Goal: Information Seeking & Learning: Learn about a topic

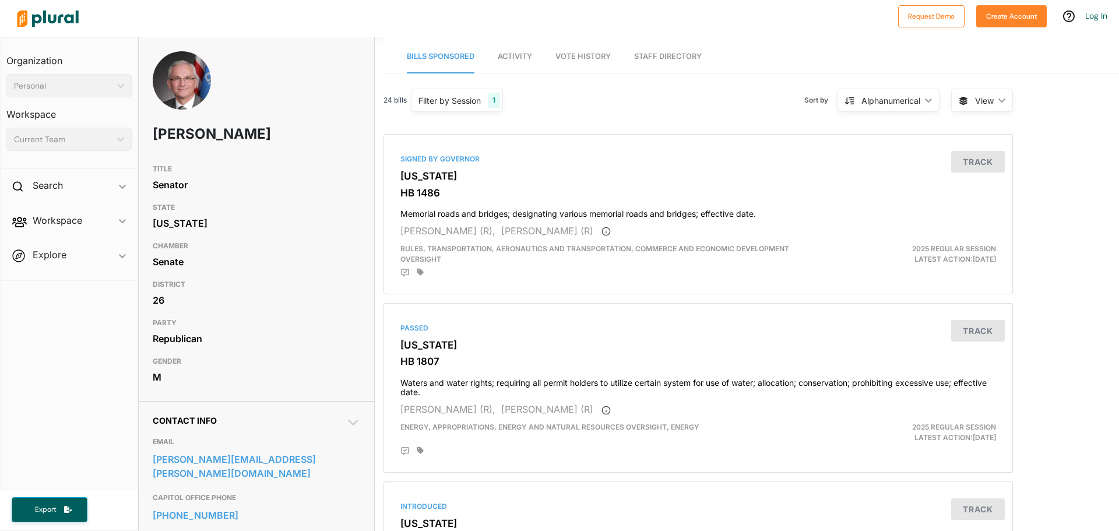
click at [76, 91] on div "Personal" at bounding box center [63, 86] width 98 height 12
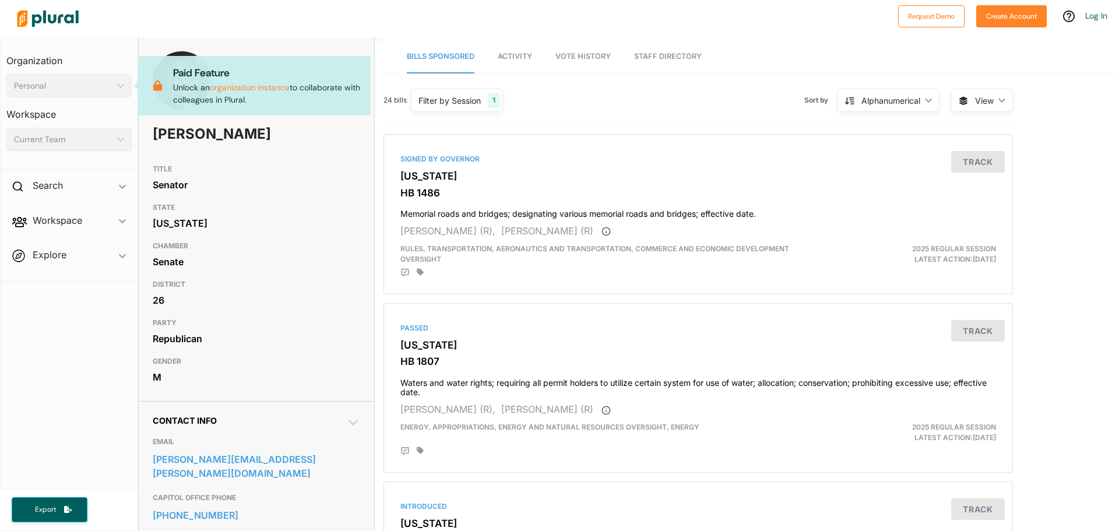
click at [55, 146] on div "Current Team ic_keyboard_arrow_down" at bounding box center [68, 139] width 125 height 23
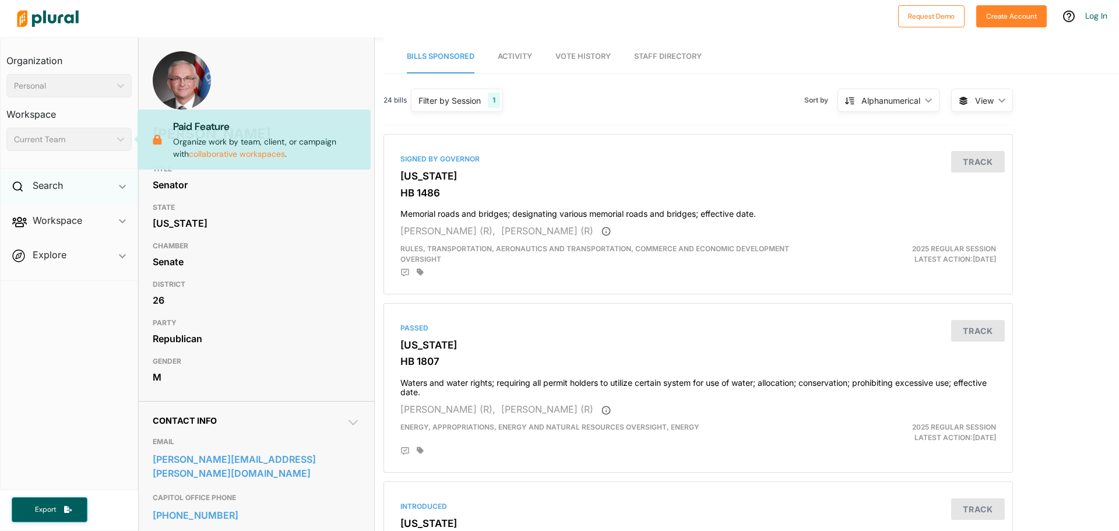
click at [85, 188] on div "Search ic_keyboard_arrow_down" at bounding box center [69, 187] width 137 height 31
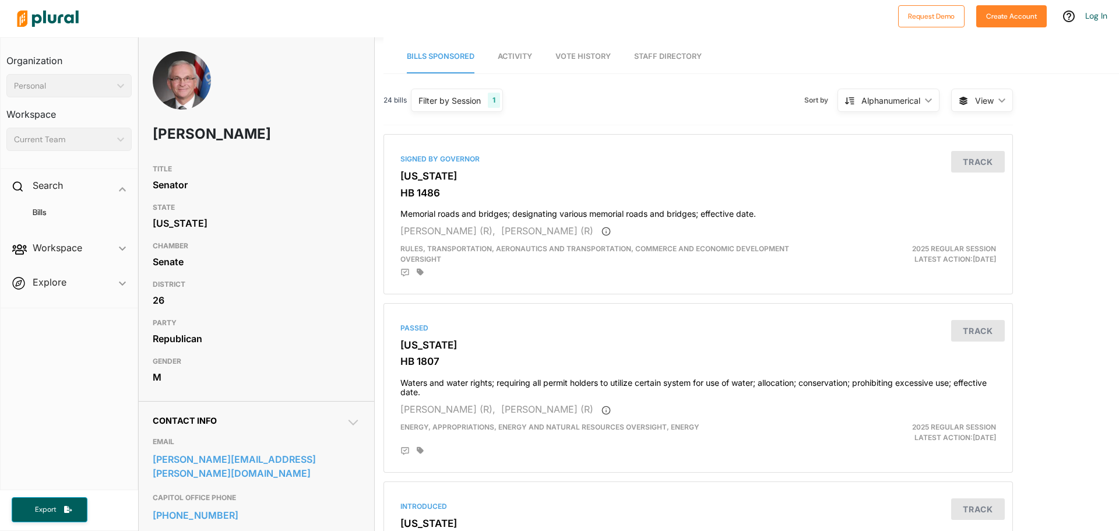
click at [117, 246] on span "Workspace ic_keyboard_arrow_down Members Bills Tags Saved Searches Activity" at bounding box center [69, 249] width 137 height 31
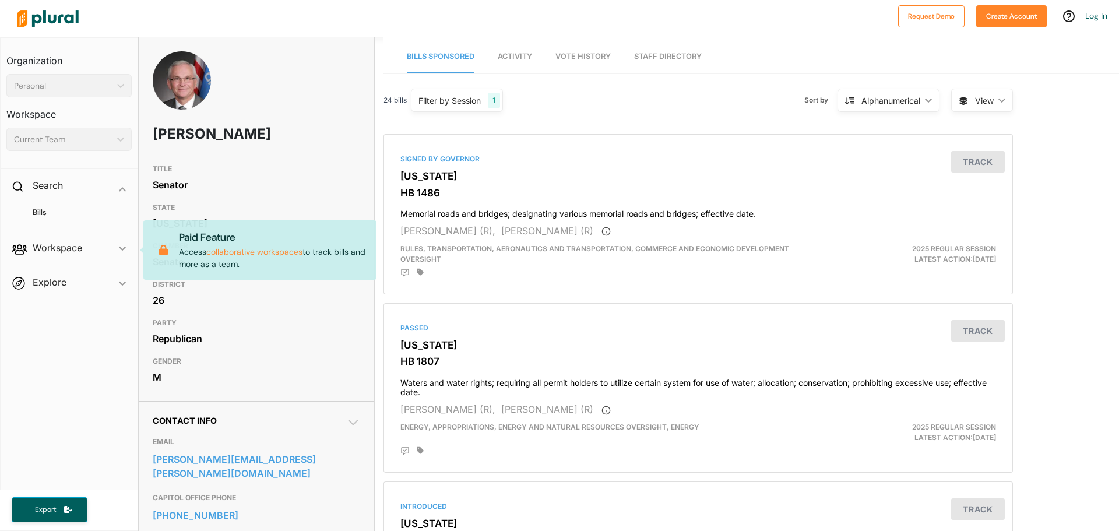
click at [116, 282] on span "Explore ic_keyboard_arrow_down Overview" at bounding box center [69, 284] width 137 height 31
